Goal: Task Accomplishment & Management: Manage account settings

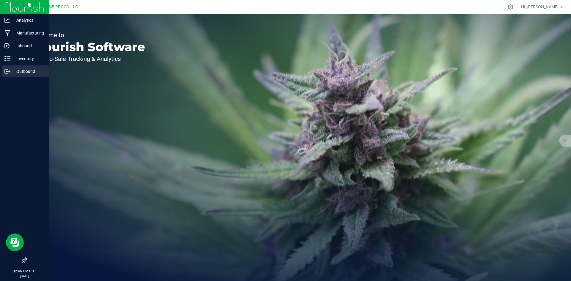
click at [27, 71] on p "Outbound" at bounding box center [28, 71] width 36 height 7
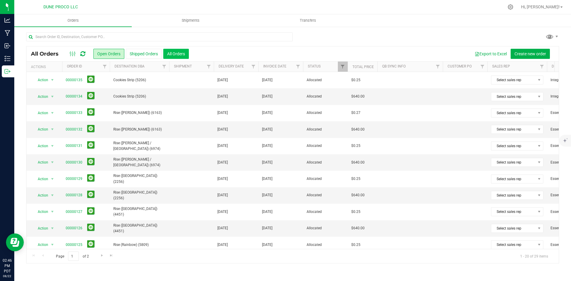
click at [178, 52] on button "All Orders" at bounding box center [176, 54] width 26 height 10
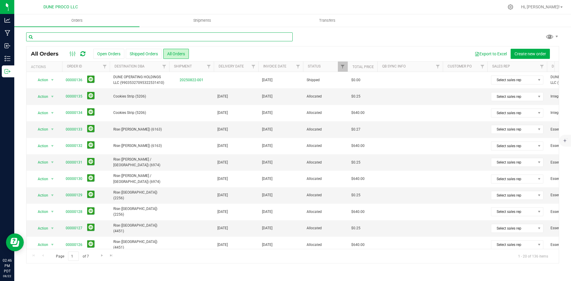
click at [109, 39] on input "text" at bounding box center [159, 36] width 267 height 9
click at [109, 38] on input "text" at bounding box center [159, 36] width 267 height 9
type input "18"
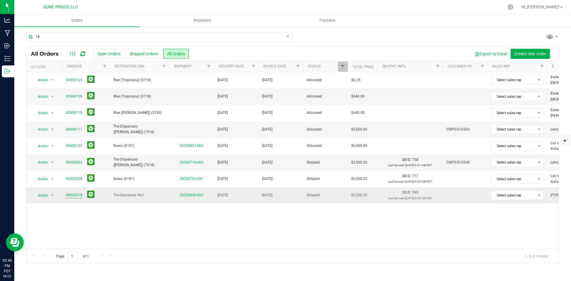
click at [73, 194] on link "00000018" at bounding box center [74, 195] width 17 height 6
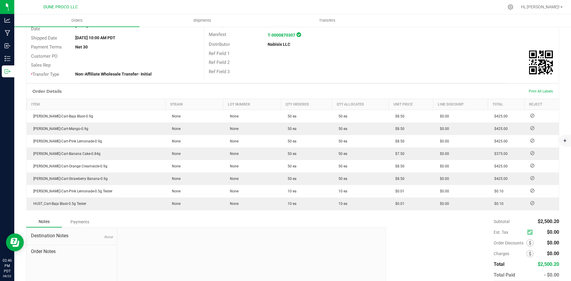
scroll to position [124, 0]
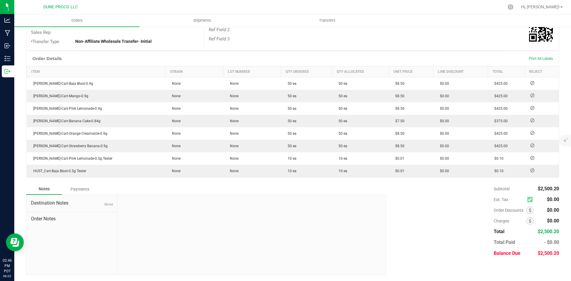
click at [543, 252] on span "$2,500.20" at bounding box center [548, 253] width 21 height 6
copy span "2,500.20"
click at [85, 183] on div "Order Details Print All Labels Item Strain Lot Number Qty Ordered Qty Allocated…" at bounding box center [292, 117] width 533 height 133
click at [77, 196] on div "Destination Notes None Order Notes" at bounding box center [71, 235] width 91 height 80
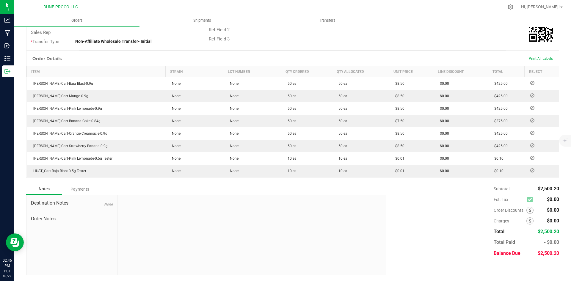
click at [79, 191] on div "Payments" at bounding box center [80, 189] width 36 height 11
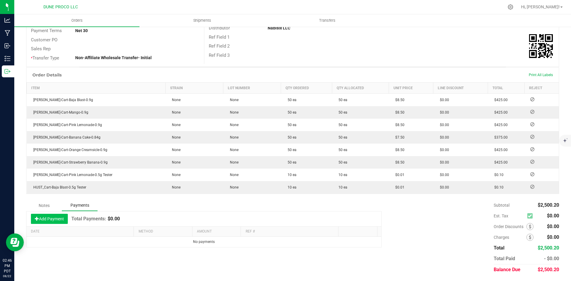
click at [51, 221] on button "Add Payment" at bounding box center [49, 219] width 37 height 10
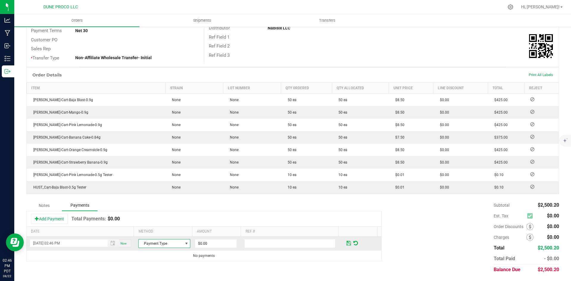
click at [160, 246] on span "Payment Type" at bounding box center [161, 243] width 44 height 8
click at [160, 236] on li "Check" at bounding box center [162, 233] width 50 height 8
click at [221, 245] on input "0" at bounding box center [216, 243] width 42 height 8
paste input "2500.2"
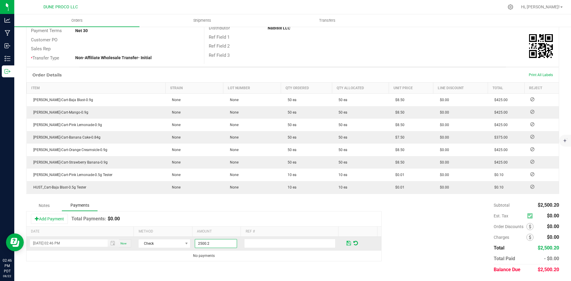
type input "$2,500.20"
click at [347, 242] on span at bounding box center [349, 243] width 4 height 5
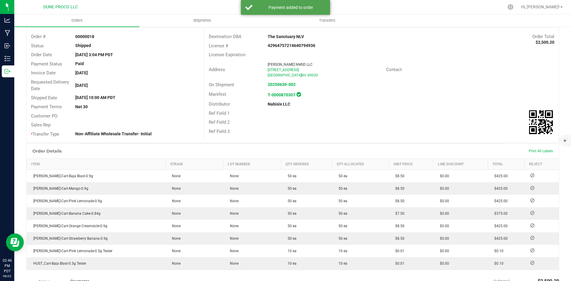
scroll to position [0, 0]
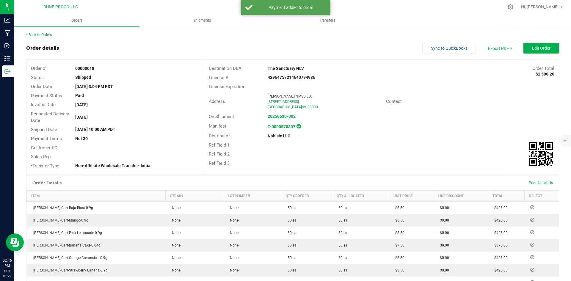
click at [46, 37] on div "Back to Orders" at bounding box center [292, 34] width 533 height 5
click at [44, 32] on div "Back to Orders Order details Sync to QuickBooks Export PDF Edit Order Order # 0…" at bounding box center [292, 207] width 557 height 363
click at [46, 35] on link "Back to Orders" at bounding box center [39, 35] width 26 height 4
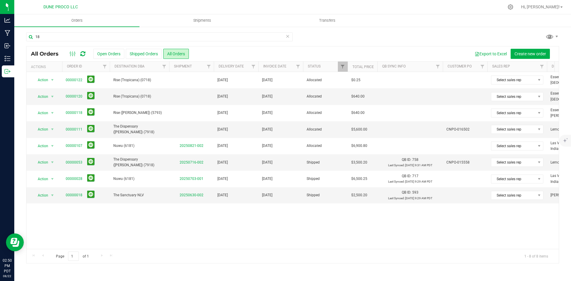
click at [288, 37] on icon at bounding box center [288, 35] width 4 height 7
